Goal: Communication & Community: Answer question/provide support

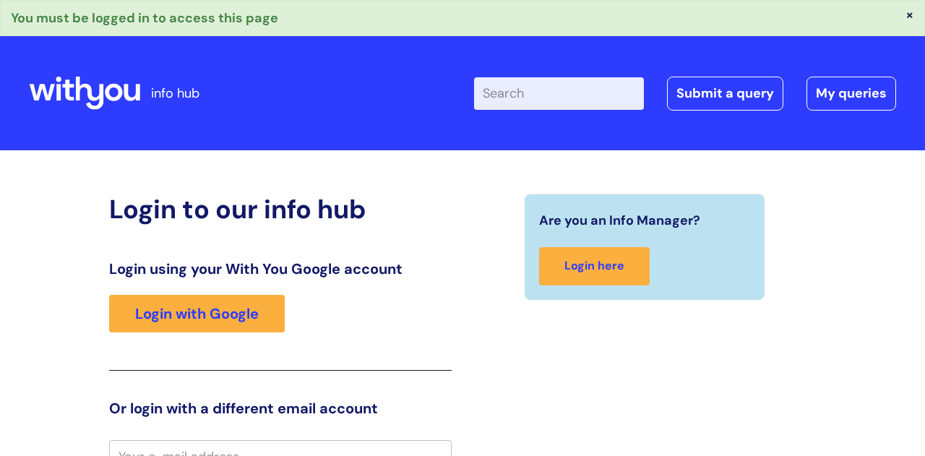
scroll to position [15, 0]
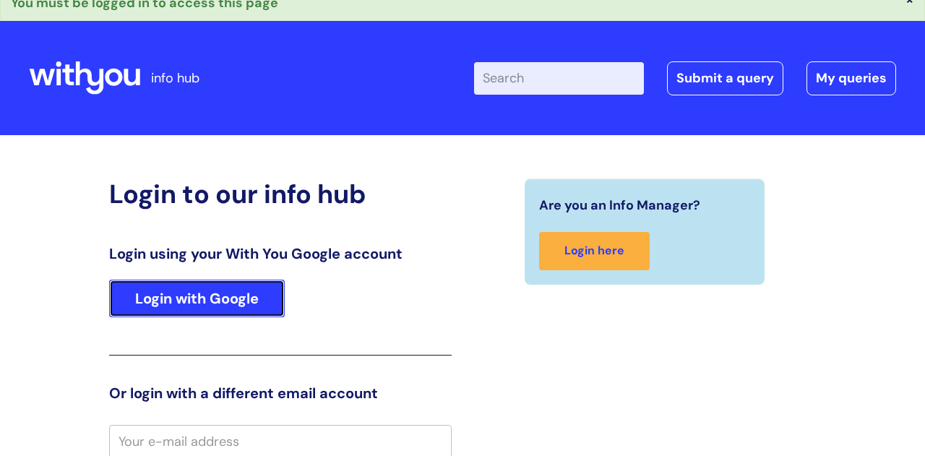
click at [251, 287] on link "Login with Google" at bounding box center [197, 299] width 176 height 38
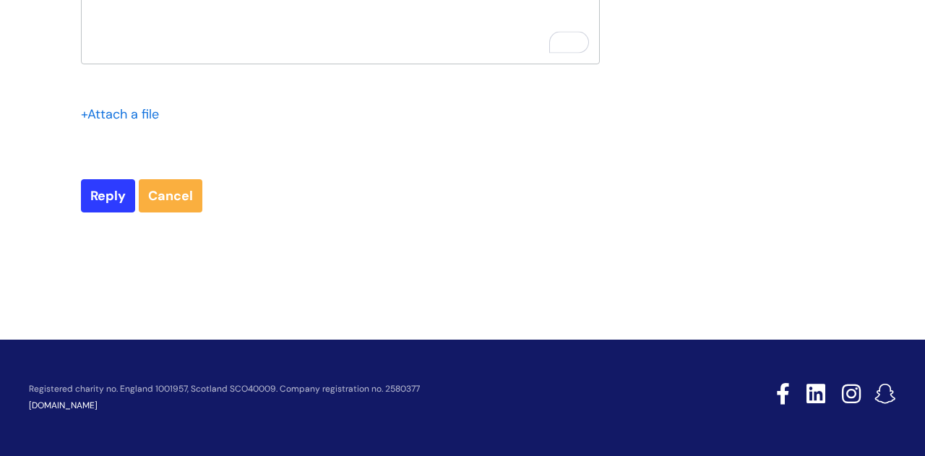
scroll to position [7520, 0]
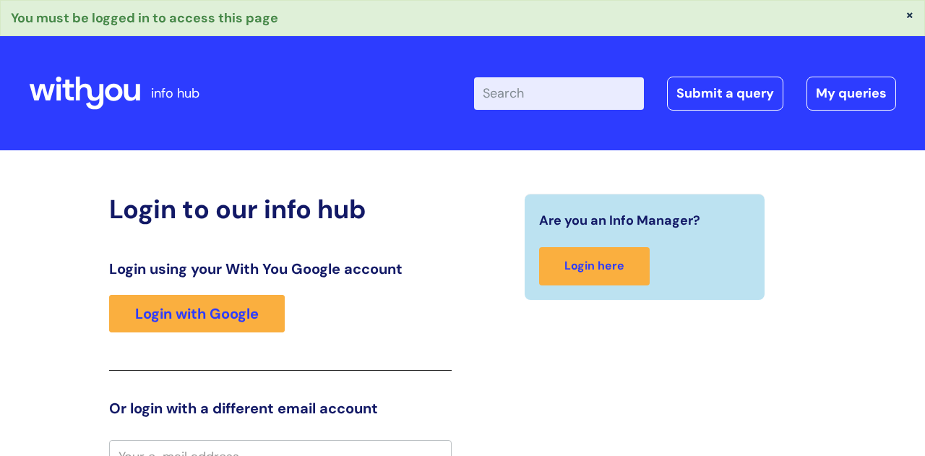
click at [908, 19] on button "×" at bounding box center [909, 14] width 9 height 13
